Goal: Navigation & Orientation: Understand site structure

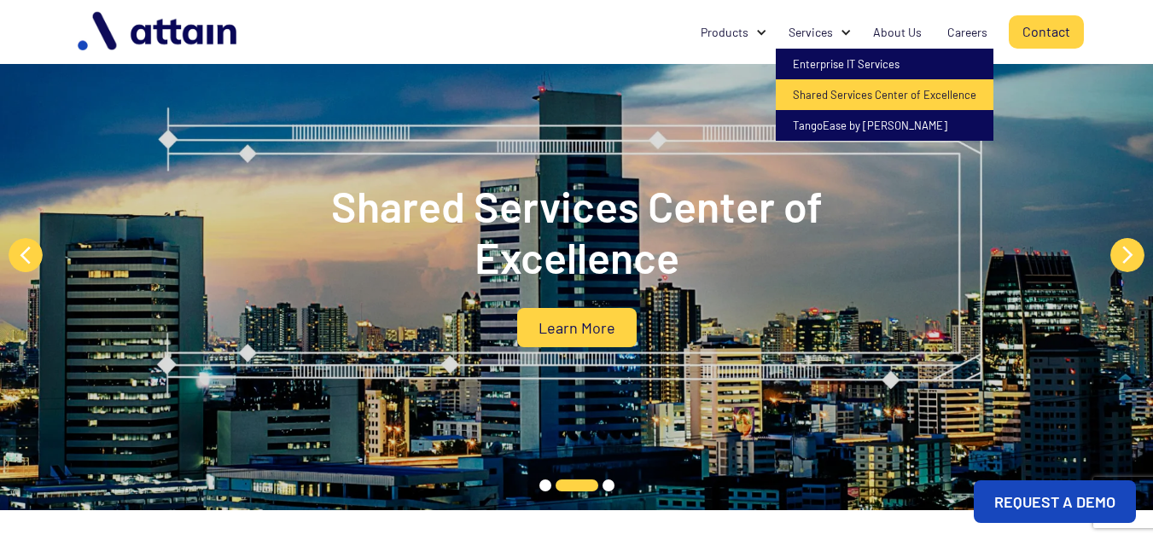
click at [940, 90] on link "Shared Services Center of Excellence" at bounding box center [885, 94] width 218 height 31
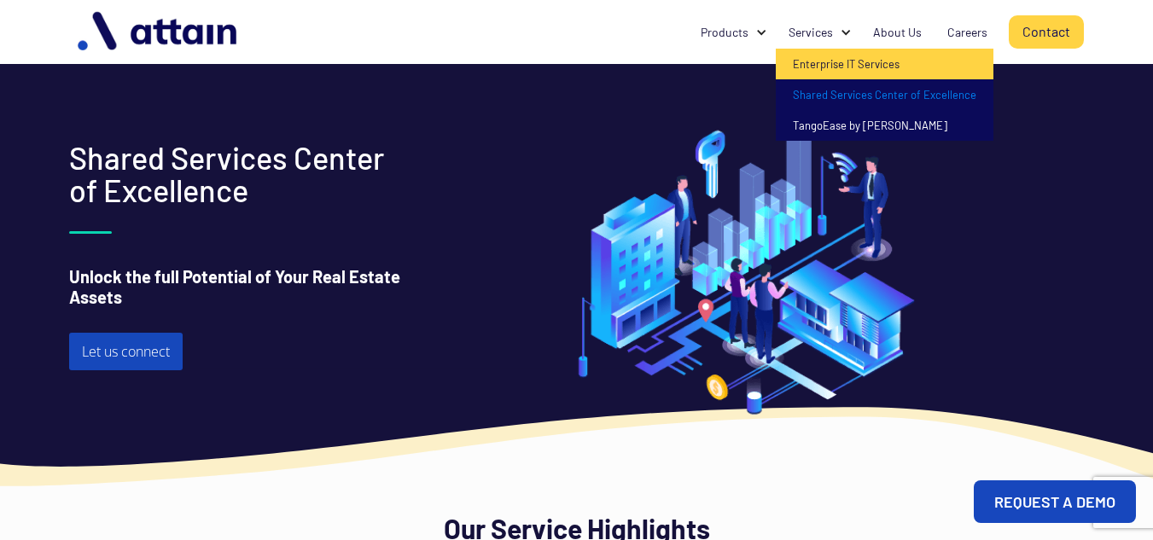
click at [843, 65] on link "Enterprise IT Services" at bounding box center [885, 64] width 218 height 31
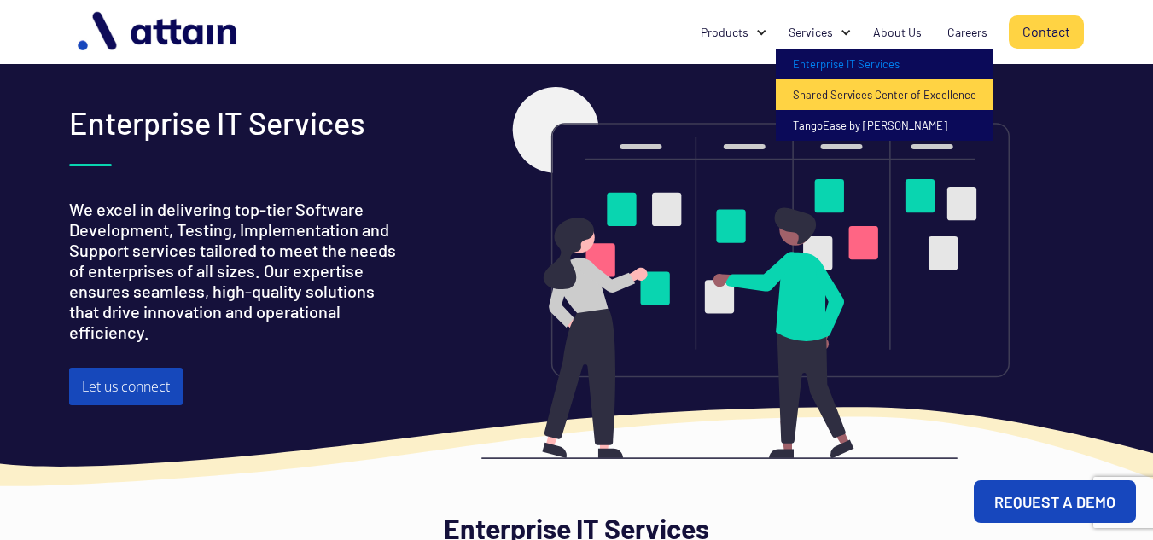
click at [913, 97] on link "Shared Services Center of Excellence" at bounding box center [885, 94] width 218 height 31
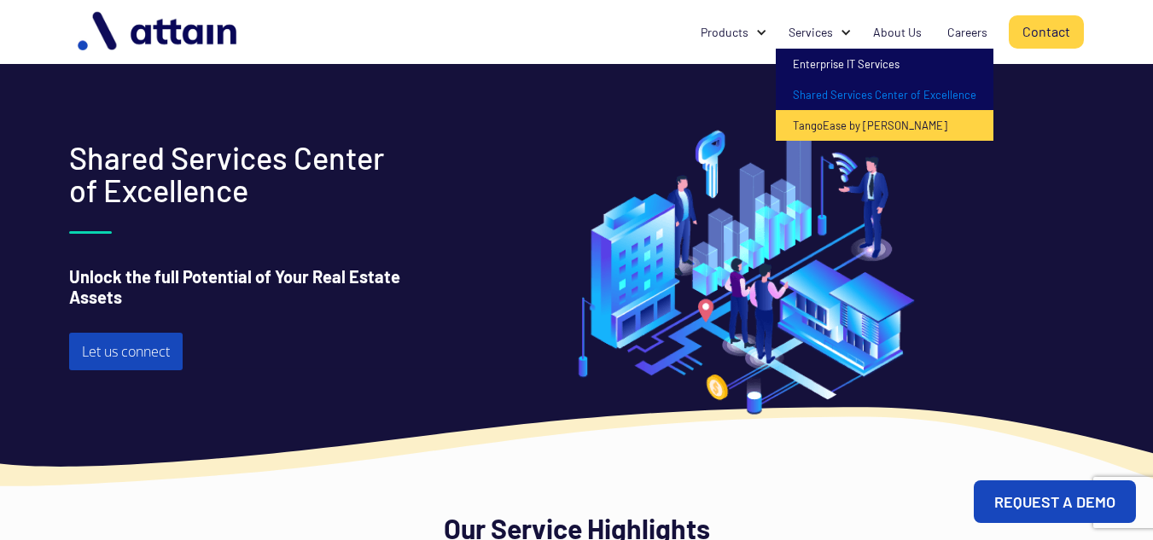
click at [828, 131] on link "TangoEase by [PERSON_NAME]" at bounding box center [885, 125] width 218 height 31
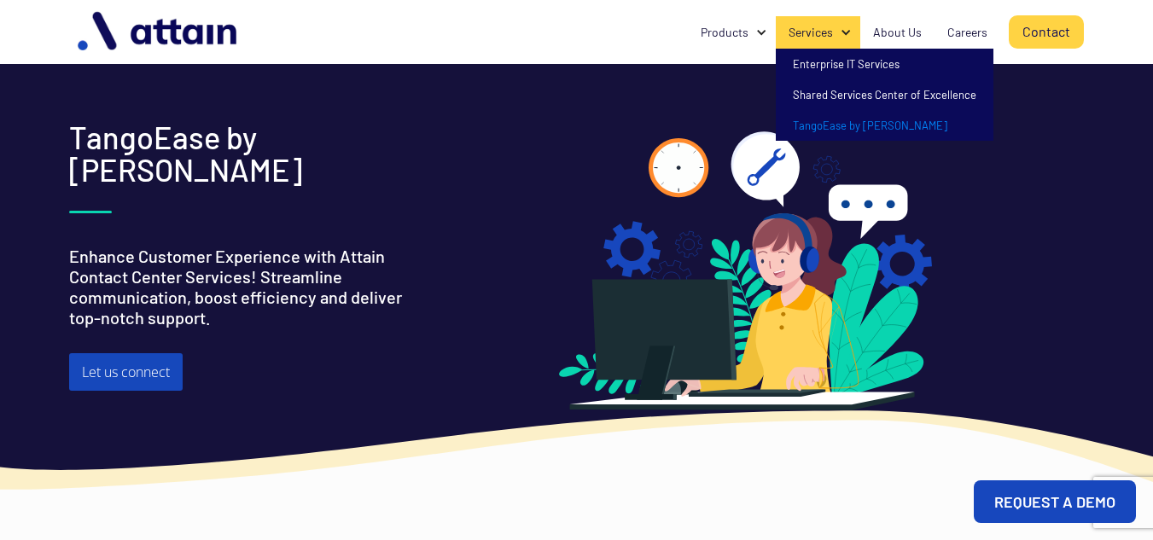
click at [847, 32] on div at bounding box center [846, 32] width 12 height 12
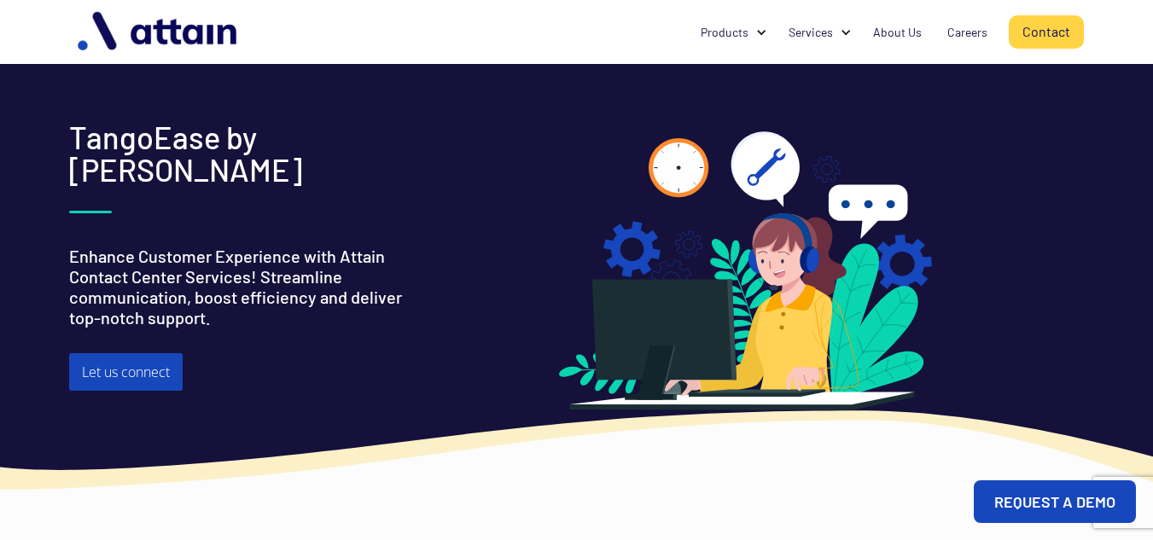
click at [530, 37] on div "Products Tango Reserve Tango Visitor Tango Energy & Sustainability by WatchWire…" at bounding box center [576, 32] width 1015 height 64
